Goal: Information Seeking & Learning: Check status

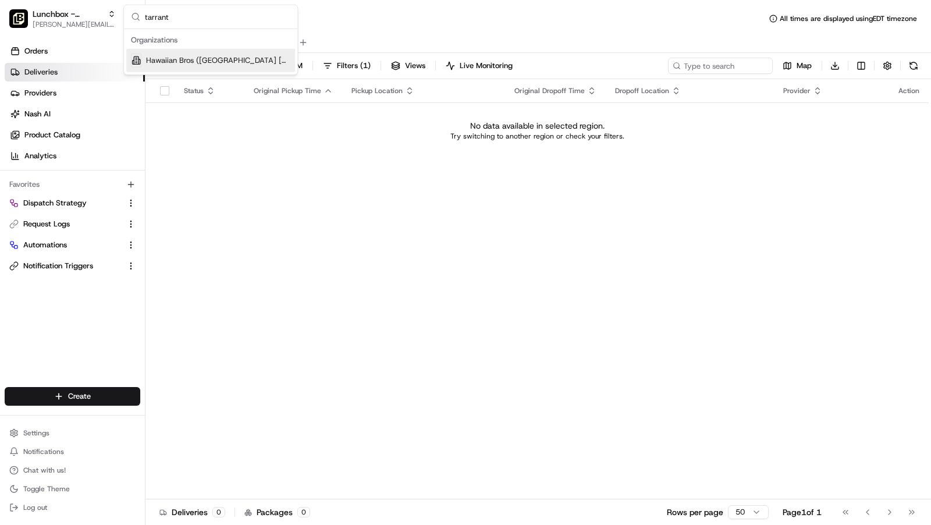
type input "tarrant"
click at [193, 56] on span "Hawaiian Bros ([GEOGRAPHIC_DATA] [GEOGRAPHIC_DATA] Pkwy)" at bounding box center [218, 60] width 144 height 10
click at [199, 69] on span "08/20/2025 12:00 AM - 08/20/2025 11:59 PM" at bounding box center [238, 66] width 129 height 10
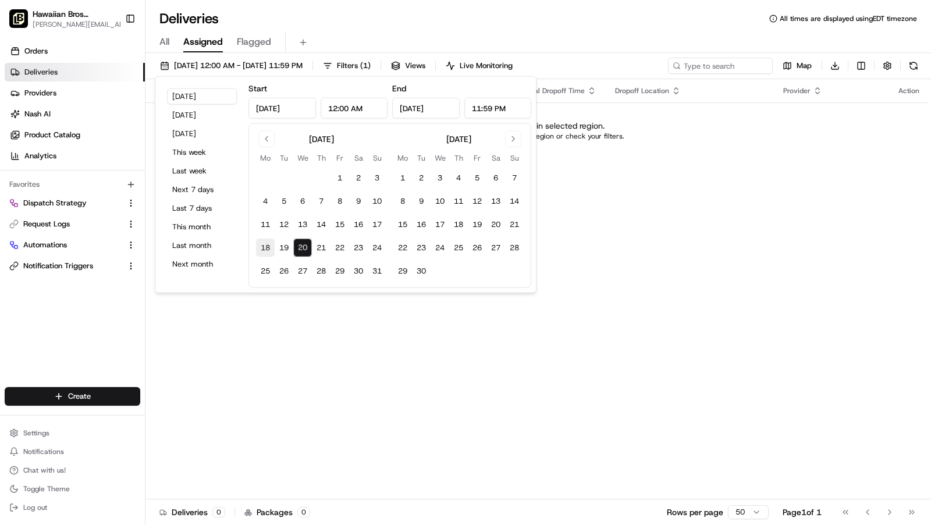
drag, startPoint x: 183, startPoint y: 244, endPoint x: 271, endPoint y: 246, distance: 88.5
click at [183, 243] on button "Last month" at bounding box center [202, 246] width 70 height 16
type input "Jul 1, 2025"
type input "Jul 31, 2025"
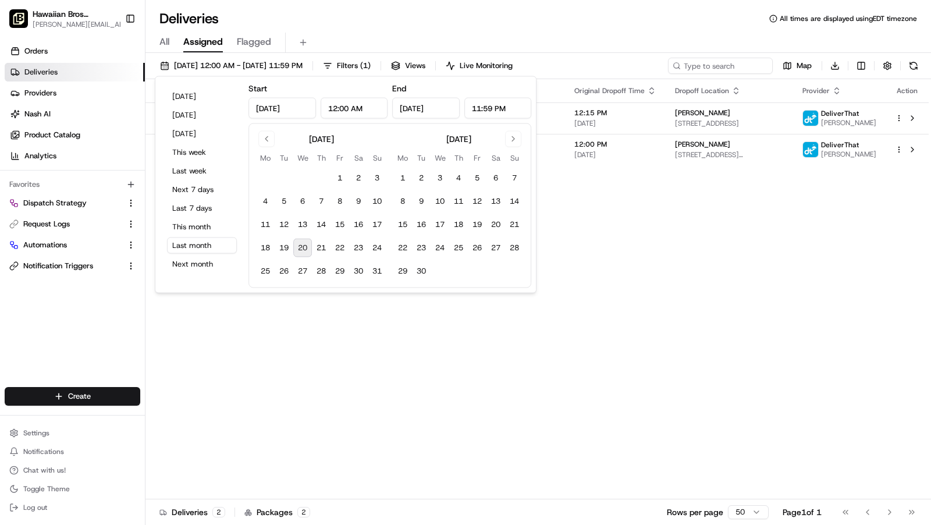
click at [581, 304] on div "Status Original Pickup Time Pickup Location Original Dropoff Time Dropoff Locat…" at bounding box center [538, 289] width 784 height 420
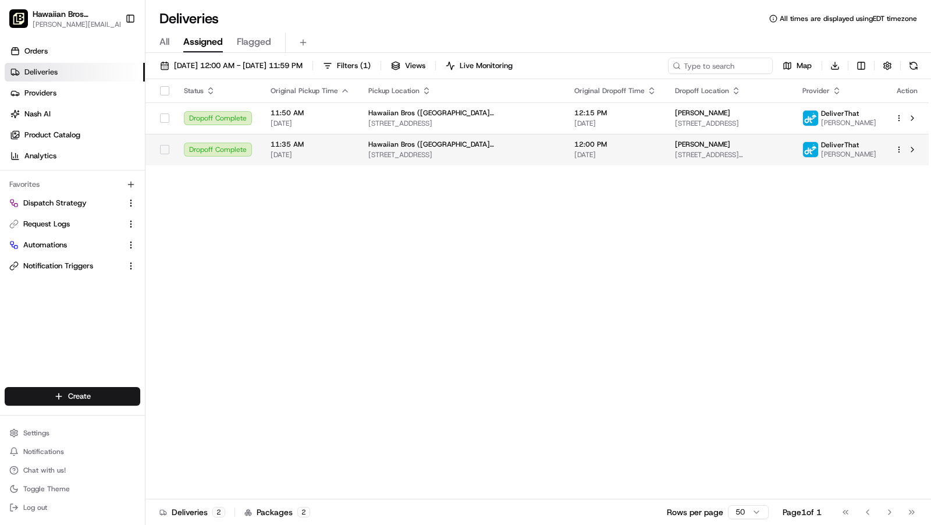
click at [667, 165] on td "Makalei Douglass 2601 Meacham Blvd floor 6, Fort Worth, TX 76137, USA" at bounding box center [729, 149] width 127 height 31
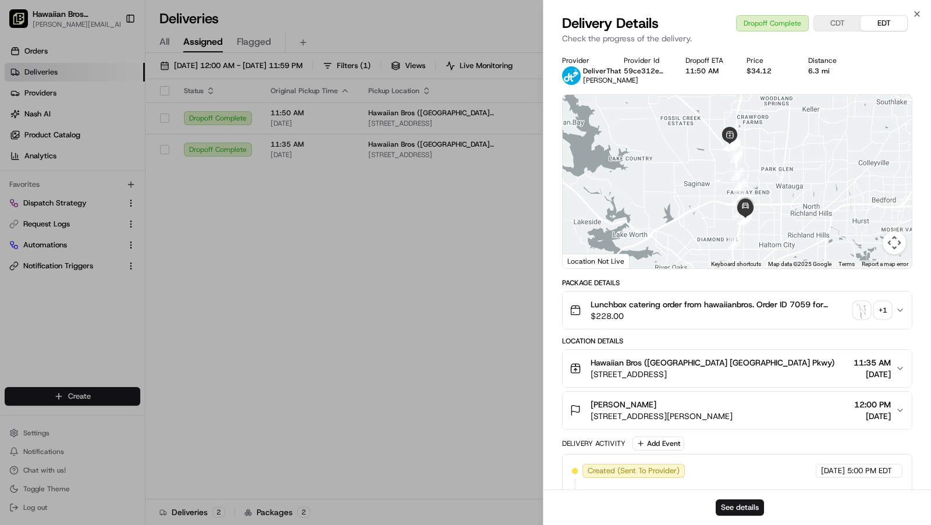
drag, startPoint x: 446, startPoint y: 287, endPoint x: 433, endPoint y: 214, distance: 73.9
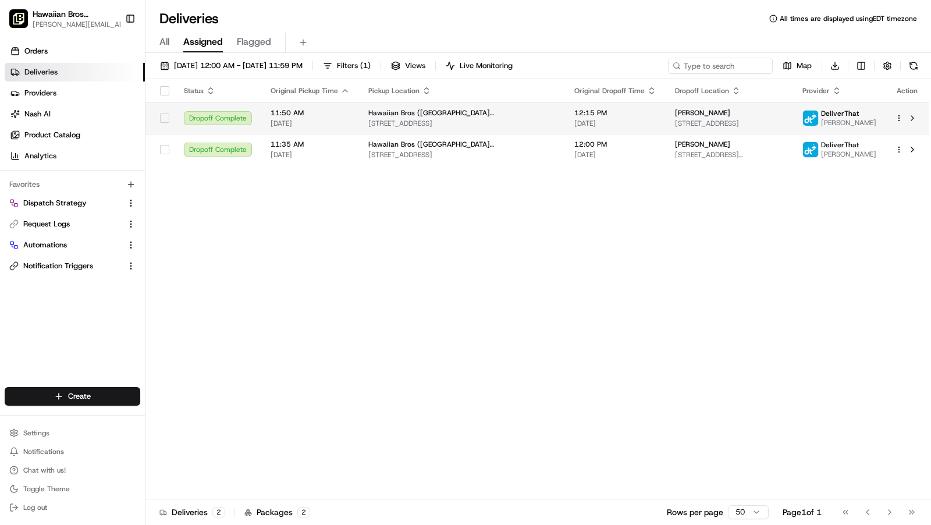
click at [430, 117] on span "Hawaiian Bros ([GEOGRAPHIC_DATA] [GEOGRAPHIC_DATA] Pkwy)" at bounding box center [462, 112] width 187 height 9
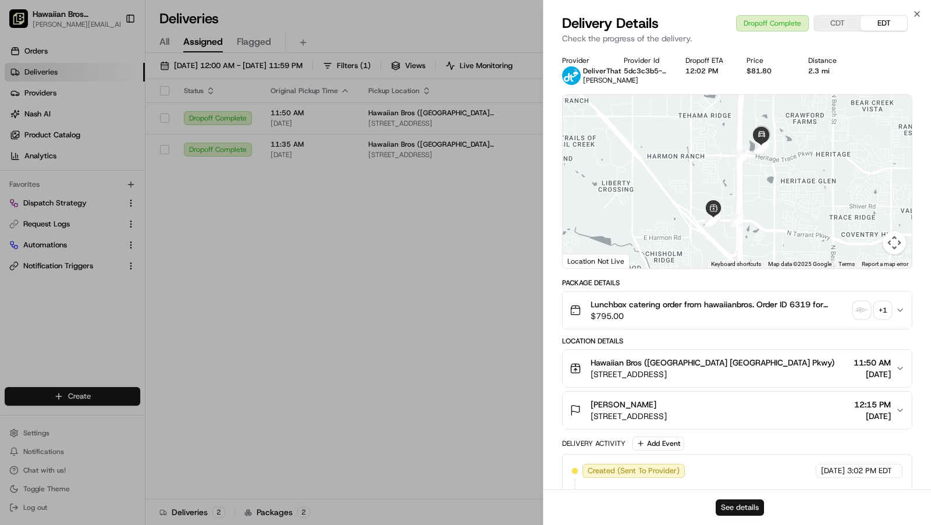
click at [743, 508] on button "See details" at bounding box center [740, 507] width 48 height 16
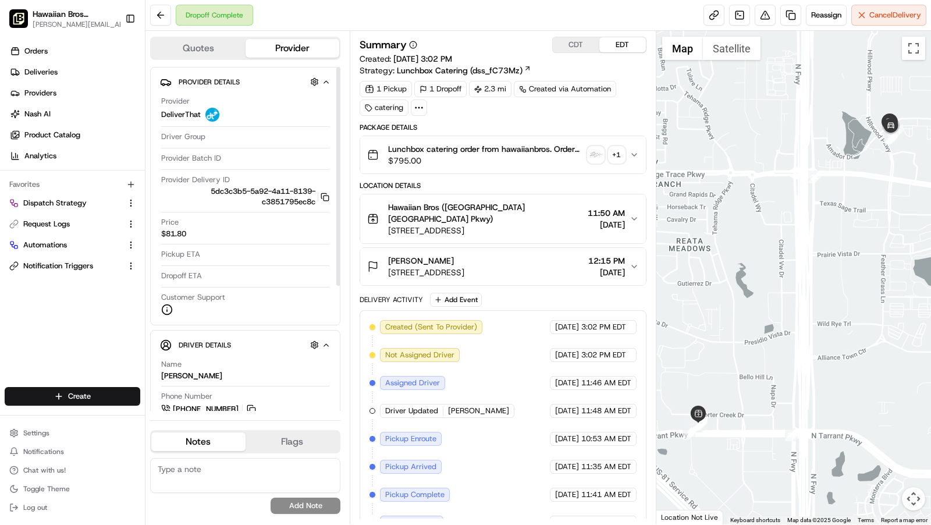
click at [257, 239] on div "Price $81.80" at bounding box center [245, 230] width 168 height 27
